Goal: Task Accomplishment & Management: Manage account settings

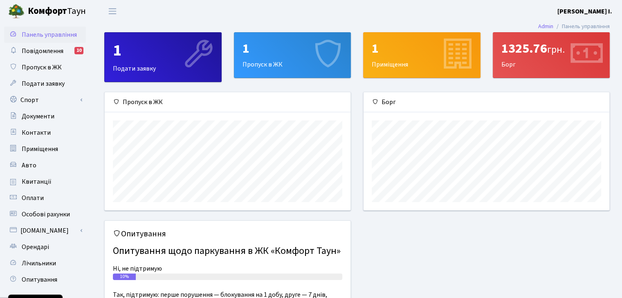
scroll to position [118, 245]
click at [39, 260] on span "Лічильники" at bounding box center [39, 263] width 34 height 9
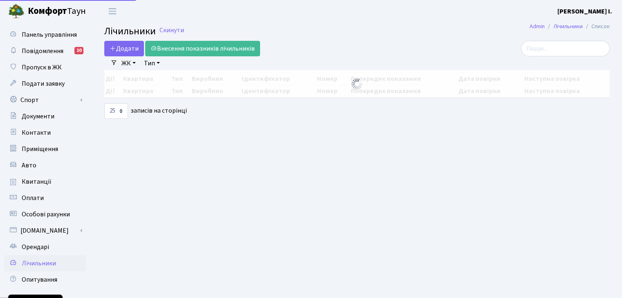
select select "25"
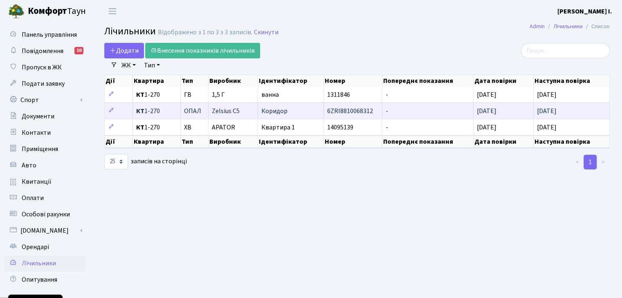
click at [276, 107] on span "Коридор" at bounding box center [274, 111] width 26 height 9
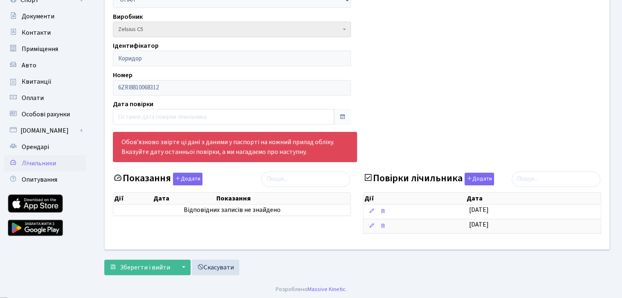
scroll to position [101, 0]
click at [443, 91] on div "Приміщення КТ 1-270 КТ 1-270 Тип ГВ ХВ ЕЕ ОПАЛ Виробник - CE303-U A S36 146 Gam…" at bounding box center [356, 96] width 517 height 305
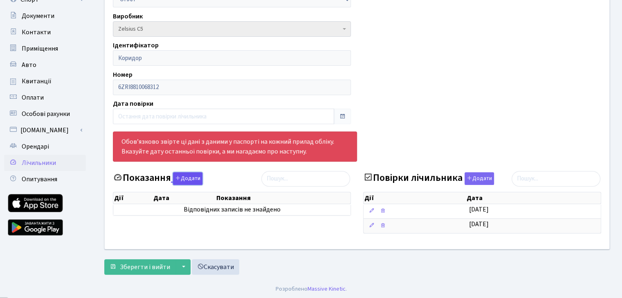
click at [186, 178] on button "Додати" at bounding box center [187, 178] width 29 height 13
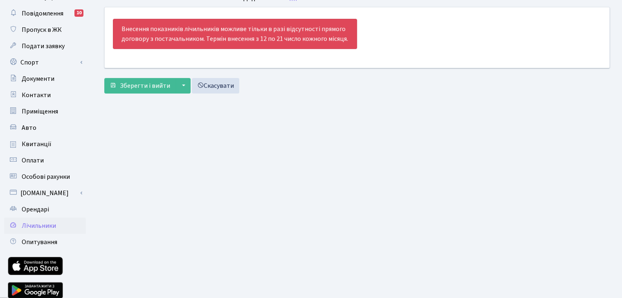
scroll to position [41, 0]
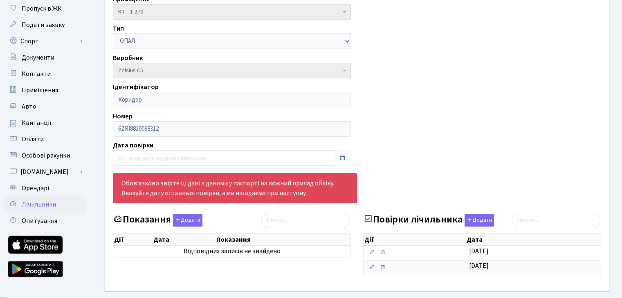
scroll to position [6, 0]
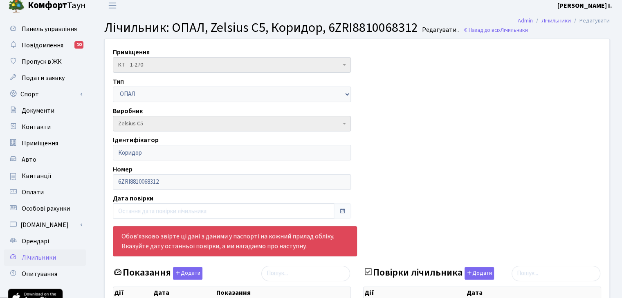
click at [436, 98] on div "Приміщення КТ 1-270 КТ 1-270 Тип ГВ ХВ ЕЕ ОПАЛ Виробник - [DATE]-U A S36 146 Ga…" at bounding box center [356, 191] width 517 height 305
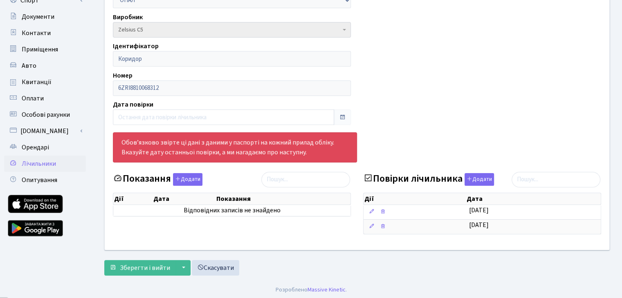
scroll to position [101, 0]
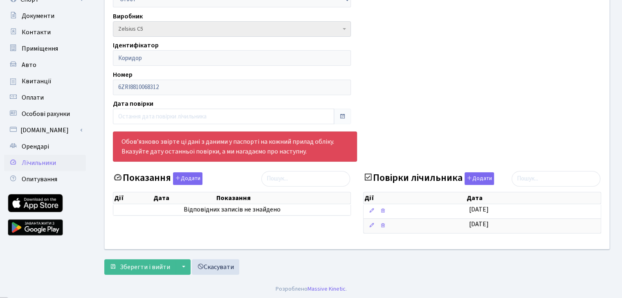
click at [394, 125] on div "Приміщення КТ 1-270 КТ 1-270 Тип ГВ ХВ ЕЕ ОПАЛ Виробник - CE303-U A S36 146 Gam…" at bounding box center [356, 96] width 517 height 305
click at [194, 180] on button "Додати" at bounding box center [187, 178] width 29 height 13
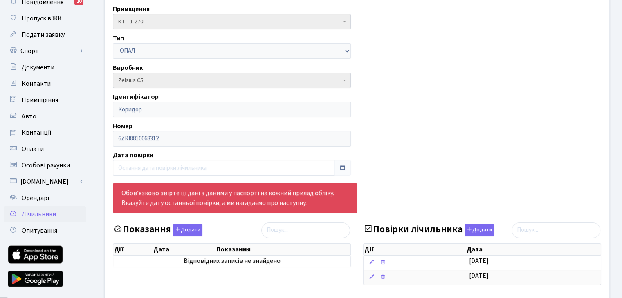
scroll to position [47, 0]
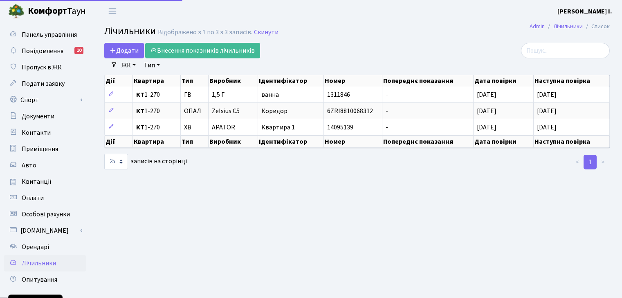
select select "25"
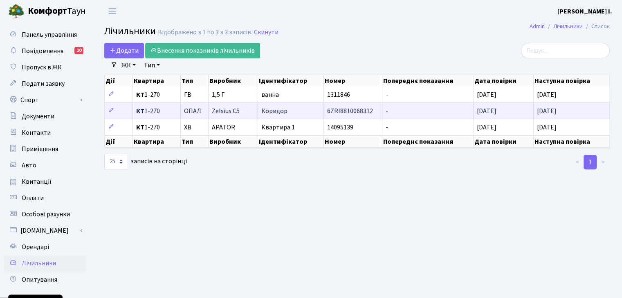
click at [195, 112] on span "ОПАЛ" at bounding box center [192, 111] width 17 height 7
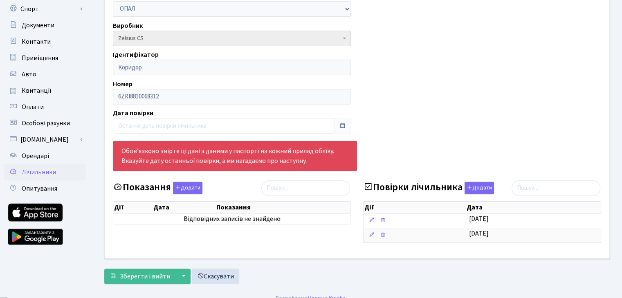
scroll to position [101, 0]
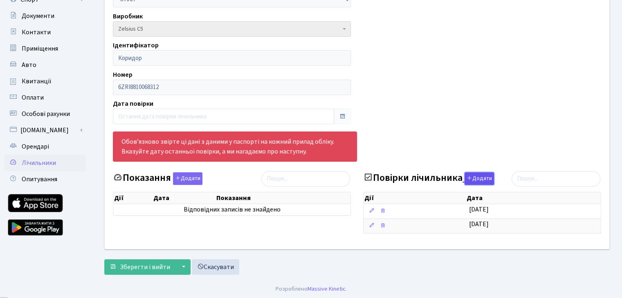
click at [473, 175] on button "Додати" at bounding box center [478, 178] width 29 height 13
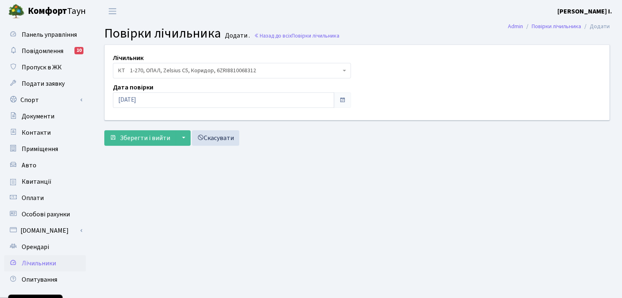
click at [342, 101] on span at bounding box center [342, 100] width 7 height 7
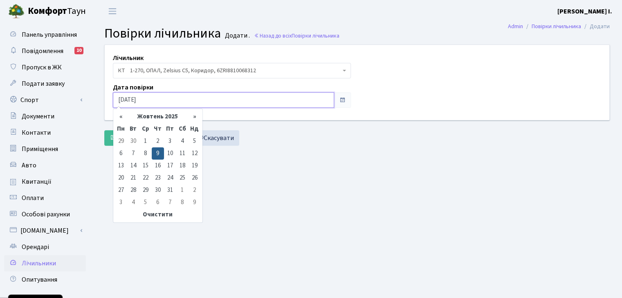
click at [300, 103] on input "[DATE]" at bounding box center [223, 100] width 221 height 16
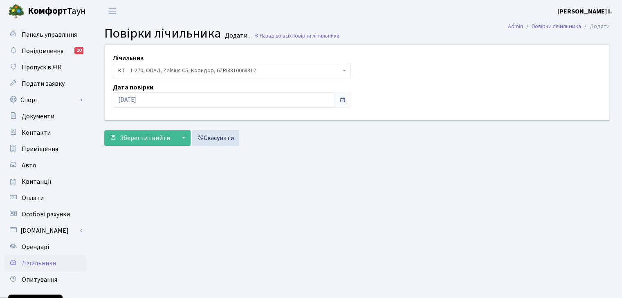
click at [409, 16] on header "Комфорт Таун Молодих Ю. І. Мій обліковий запис Вийти" at bounding box center [311, 11] width 622 height 22
click at [447, 2] on header "Комфорт Таун Молодих Ю. І. Мій обліковий запис Вийти" at bounding box center [311, 11] width 622 height 22
click at [431, 17] on header "Комфорт Таун Молодих Ю. І. Мій обліковий запис Вийти" at bounding box center [311, 11] width 622 height 22
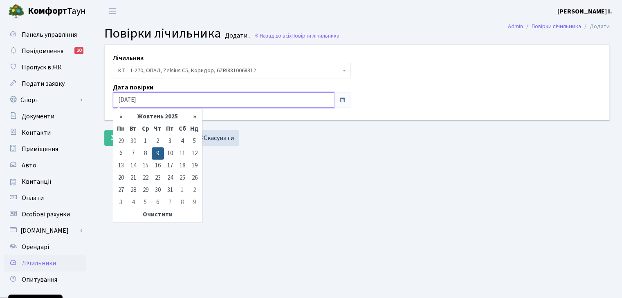
click at [260, 98] on input "09.10.2025" at bounding box center [223, 100] width 221 height 16
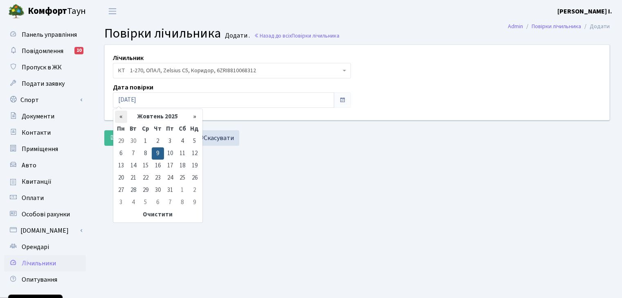
click at [123, 113] on th "«" at bounding box center [121, 117] width 12 height 12
click at [170, 180] on td "19" at bounding box center [170, 178] width 12 height 12
type input "19.09.2025"
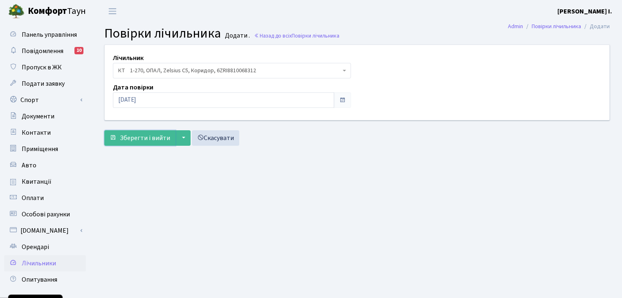
drag, startPoint x: 139, startPoint y: 137, endPoint x: 177, endPoint y: 161, distance: 44.3
click at [177, 161] on main "Admin Повірки лічильника Додати Повірки лічильника Додати . Назад до всіх Повір…" at bounding box center [357, 184] width 530 height 325
click at [170, 163] on main "Admin Повірки лічильника Додати Повірки лічильника Додати . Назад до всіх Повір…" at bounding box center [357, 184] width 530 height 325
click at [152, 137] on span "Зберегти і вийти" at bounding box center [145, 138] width 50 height 9
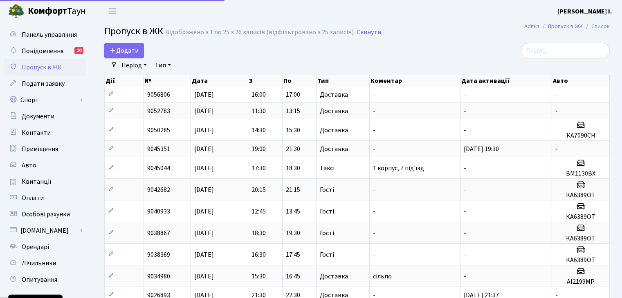
select select "25"
click at [432, 14] on header "Комфорт Таун Молодих Ю. І. Мій обліковий запис Вийти" at bounding box center [311, 11] width 622 height 22
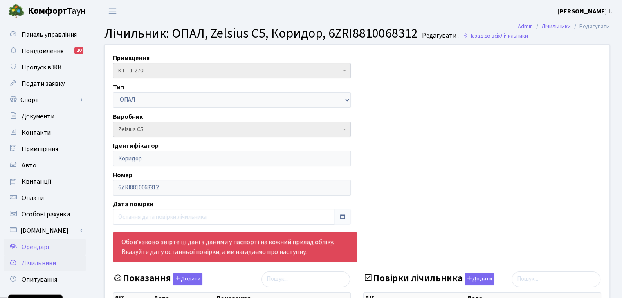
click at [55, 242] on link "Орендарі" at bounding box center [45, 247] width 82 height 16
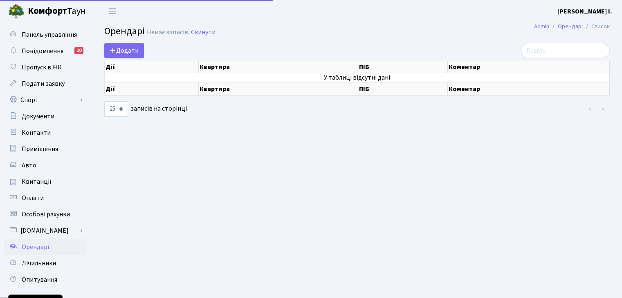
select select "25"
click at [44, 261] on span "Лічильники" at bounding box center [39, 263] width 34 height 9
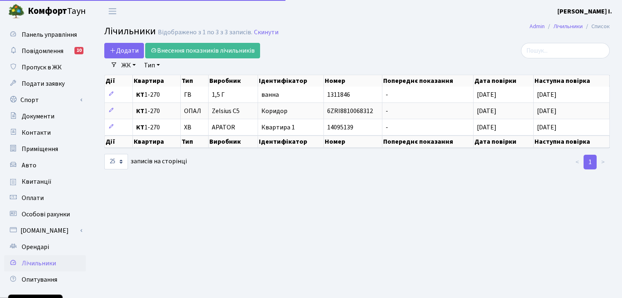
select select "25"
click at [34, 54] on span "Повідомлення" at bounding box center [43, 51] width 42 height 9
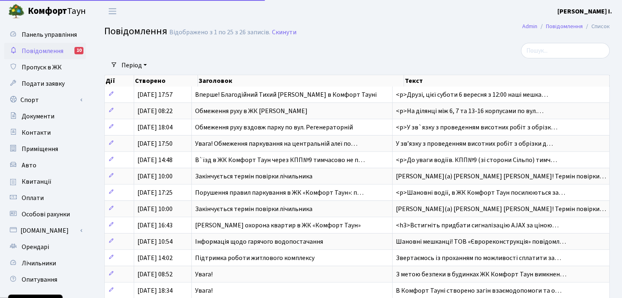
select select "25"
